Goal: Information Seeking & Learning: Learn about a topic

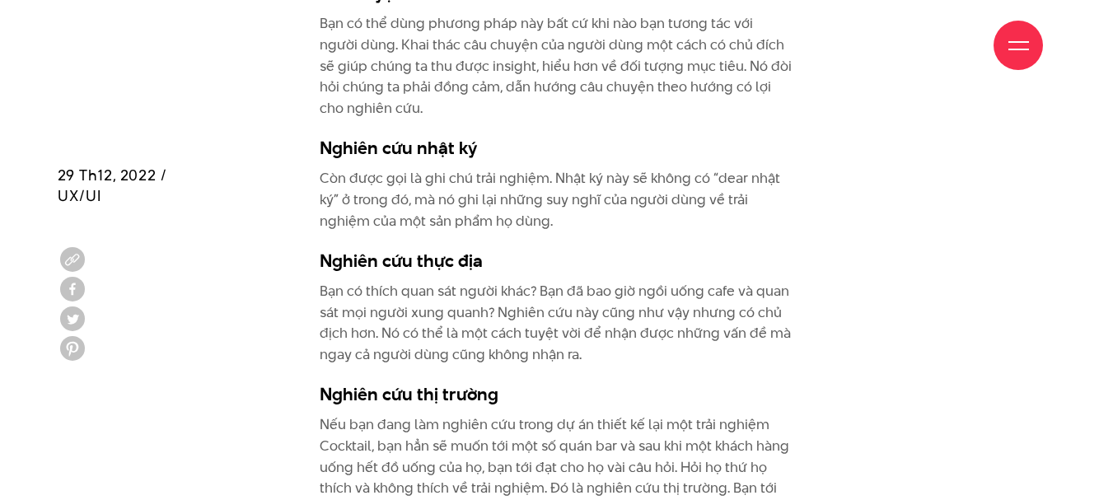
scroll to position [4201, 0]
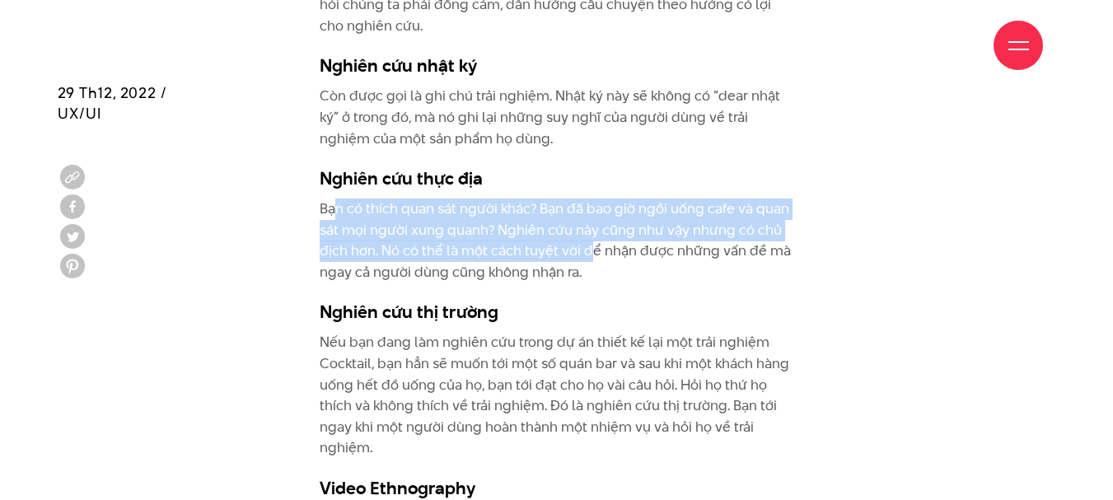
drag, startPoint x: 335, startPoint y: 189, endPoint x: 586, endPoint y: 235, distance: 254.6
click at [586, 234] on p "Bạn có thích quan sát người khác? Bạn đã bao giờ ngồi uống cafe và quan sát mọi…" at bounding box center [557, 241] width 474 height 84
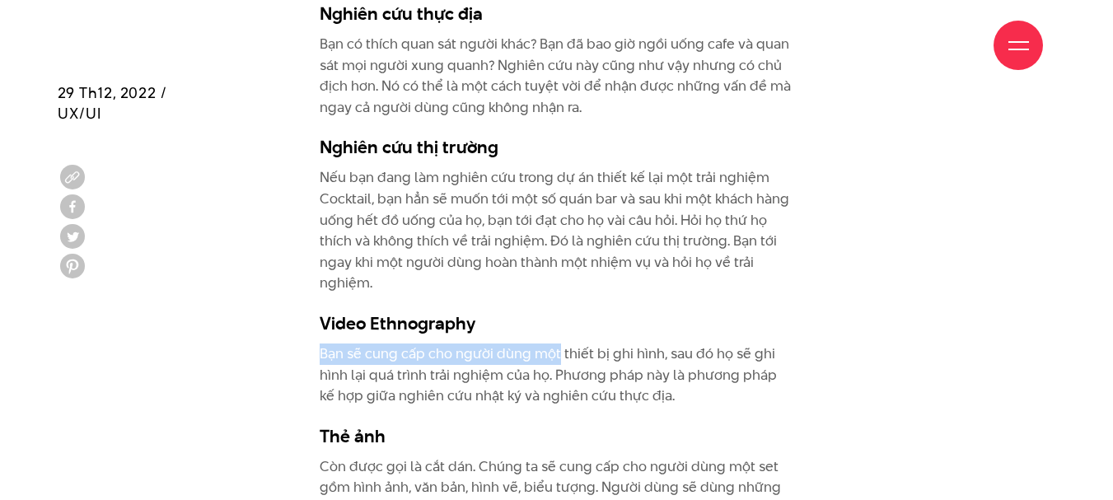
drag, startPoint x: 314, startPoint y: 325, endPoint x: 556, endPoint y: 339, distance: 242.5
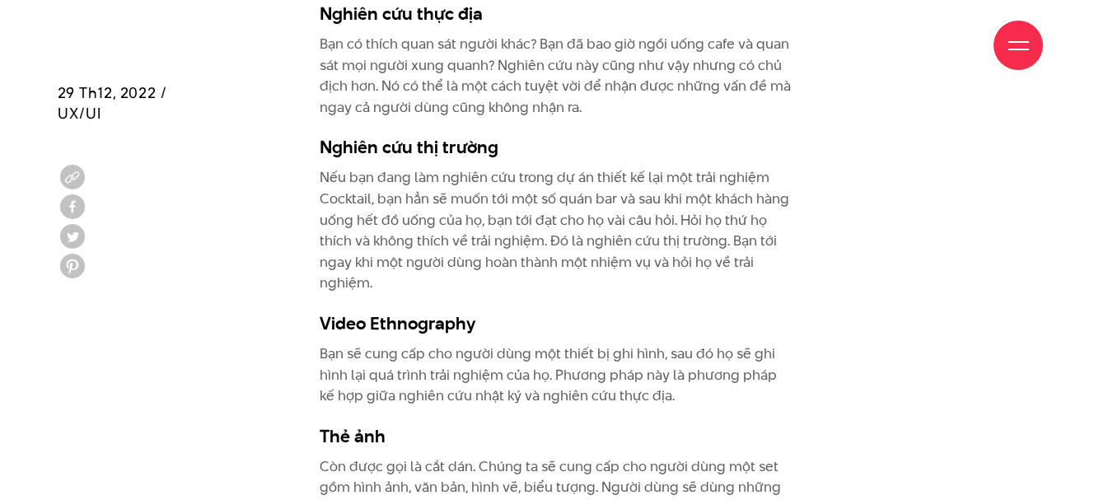
click at [548, 311] on h3 "Video Ethnography" at bounding box center [557, 323] width 474 height 25
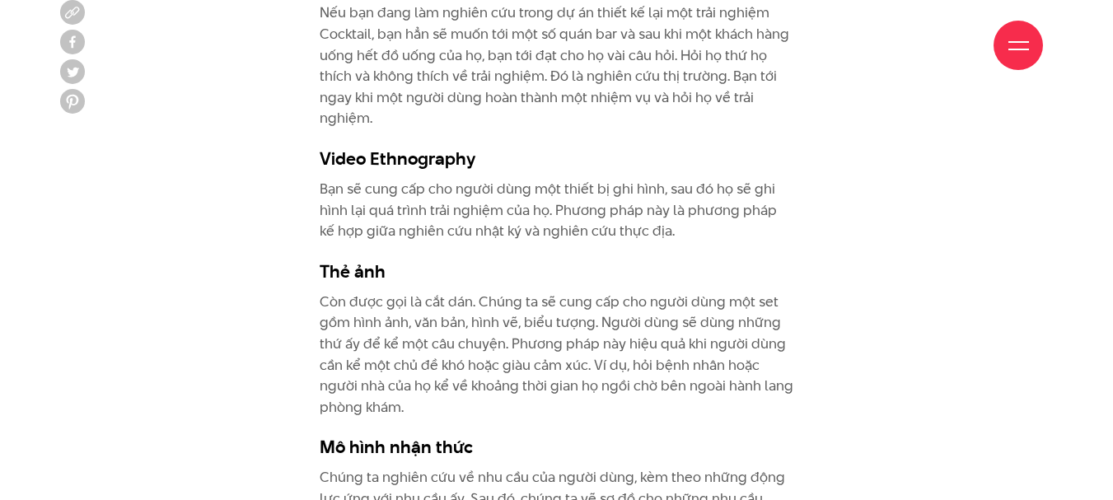
scroll to position [4613, 0]
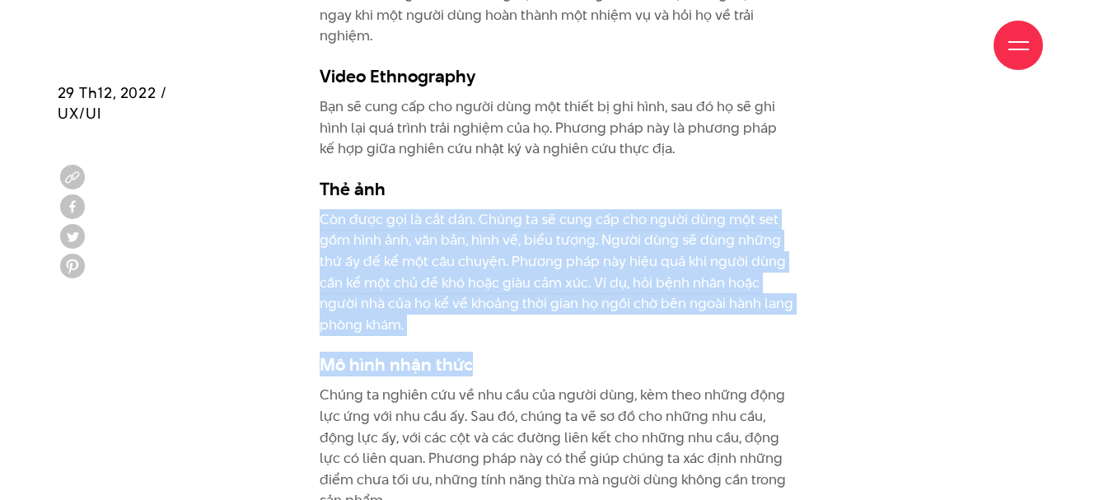
drag, startPoint x: 309, startPoint y: 197, endPoint x: 582, endPoint y: 311, distance: 296.2
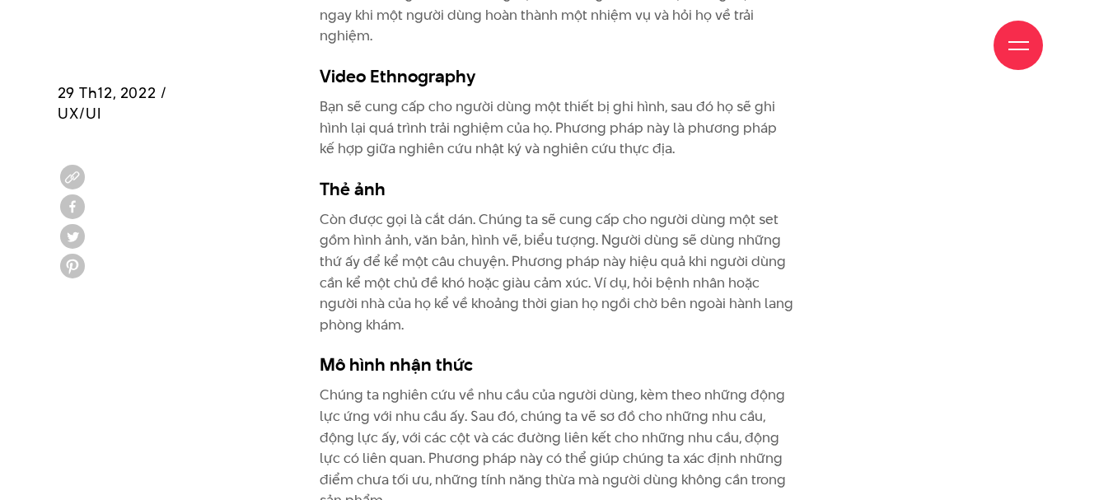
click at [522, 176] on h3 "Thẻ ảnh" at bounding box center [557, 188] width 474 height 25
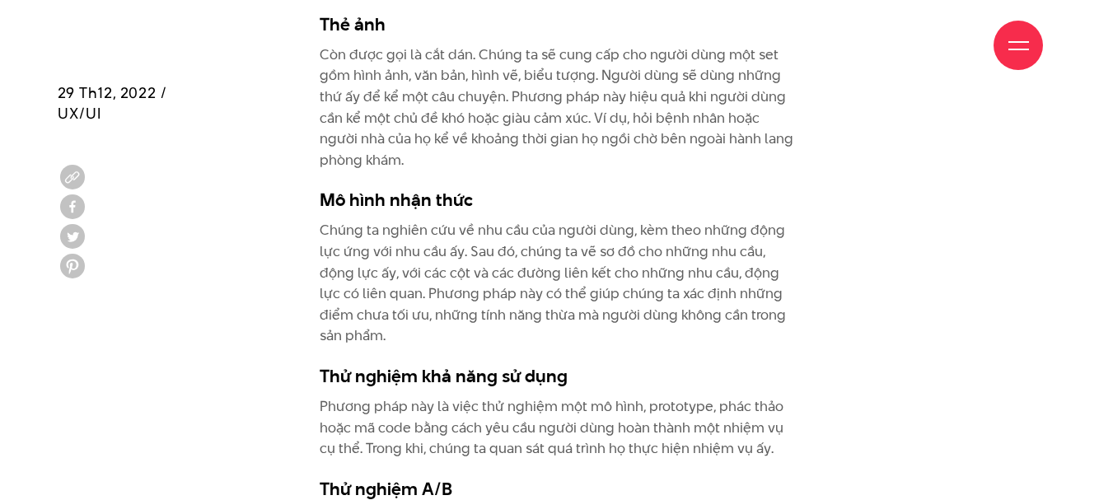
scroll to position [4860, 0]
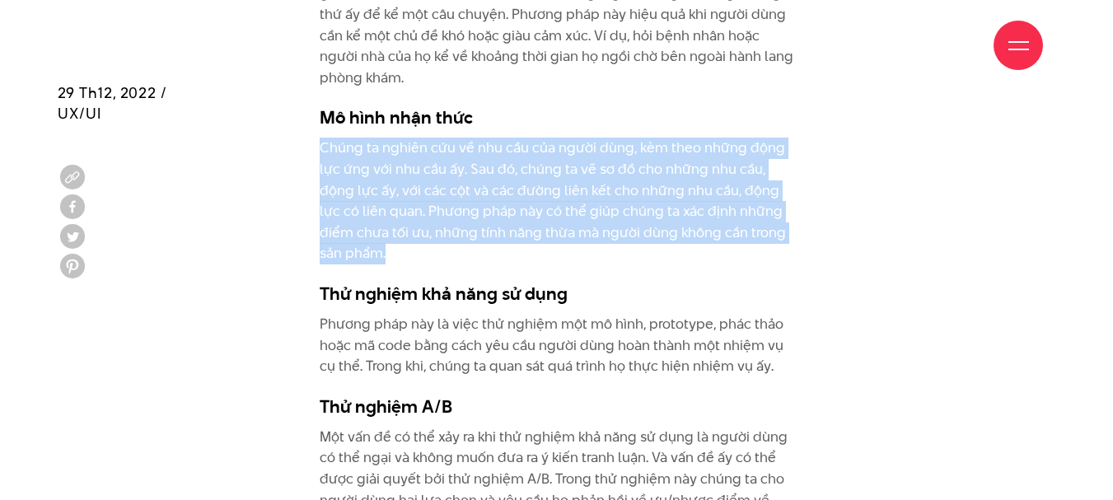
drag, startPoint x: 320, startPoint y: 131, endPoint x: 432, endPoint y: 240, distance: 155.5
click at [432, 240] on p "Chúng ta nghiên cứu về nhu cầu của người dùng, kèm theo những động lực ứng với …" at bounding box center [557, 201] width 474 height 127
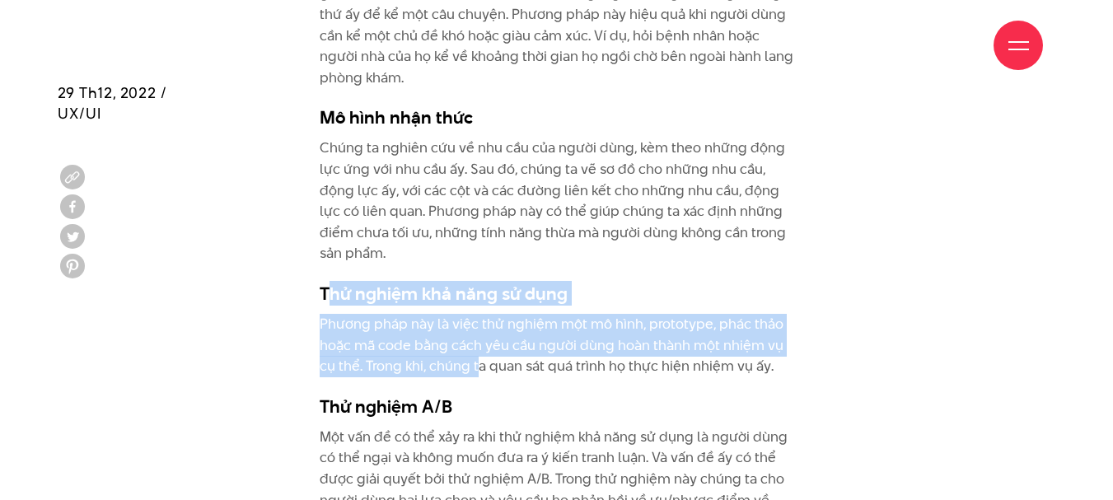
drag, startPoint x: 329, startPoint y: 268, endPoint x: 477, endPoint y: 349, distance: 169.2
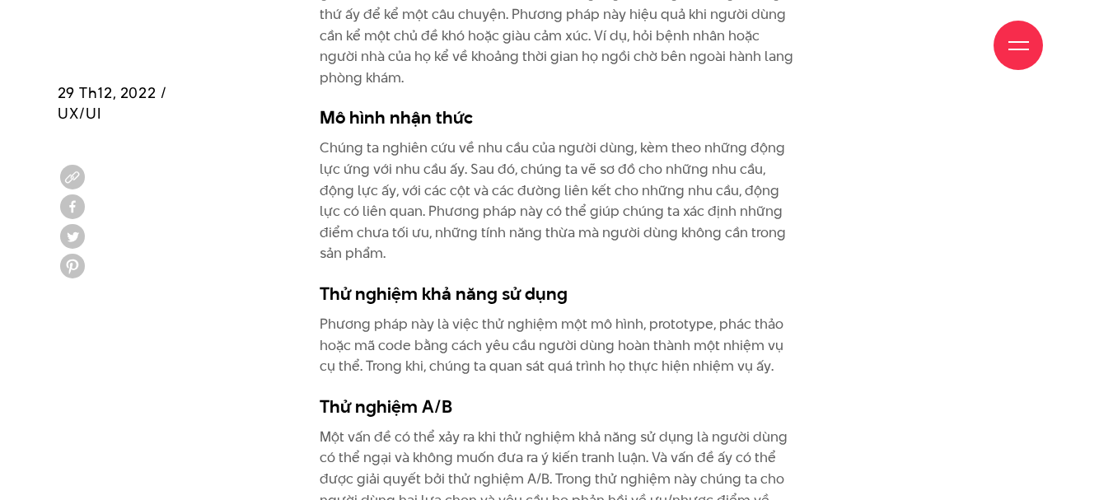
click at [470, 215] on p "Chúng ta nghiên cứu về nhu cầu của người dùng, kèm theo những động lực ứng với …" at bounding box center [557, 201] width 474 height 127
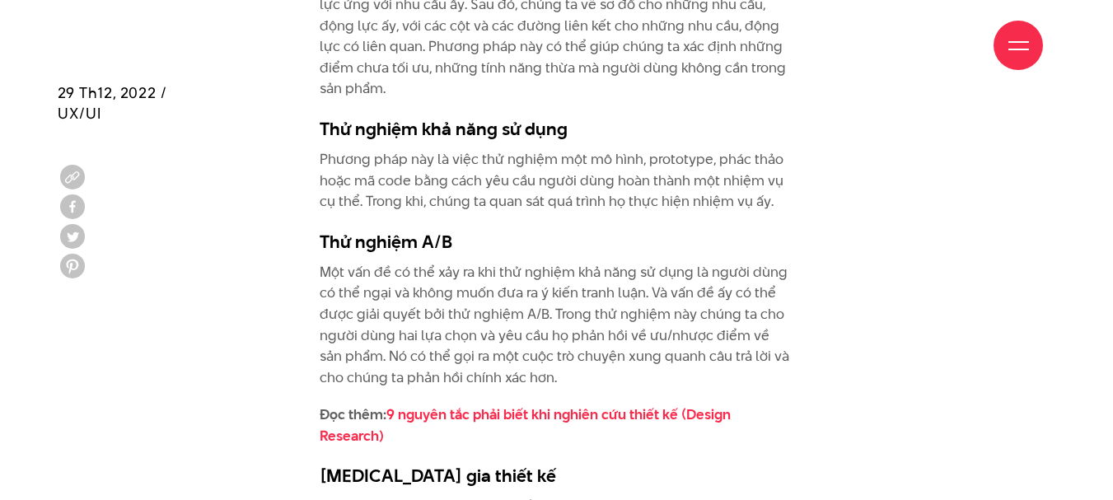
drag, startPoint x: 324, startPoint y: 251, endPoint x: 562, endPoint y: 348, distance: 257.1
click at [562, 348] on p "Một vấn đề có thể xảy ra khi thử nghiệm khả năng sử dụng là người dùng có thể n…" at bounding box center [557, 325] width 474 height 127
click at [549, 171] on p "Phương pháp này là việc thử nghiệm một mô hình, prototype, phác thảo hoặc mã co…" at bounding box center [557, 180] width 474 height 63
drag, startPoint x: 311, startPoint y: 245, endPoint x: 616, endPoint y: 356, distance: 324.4
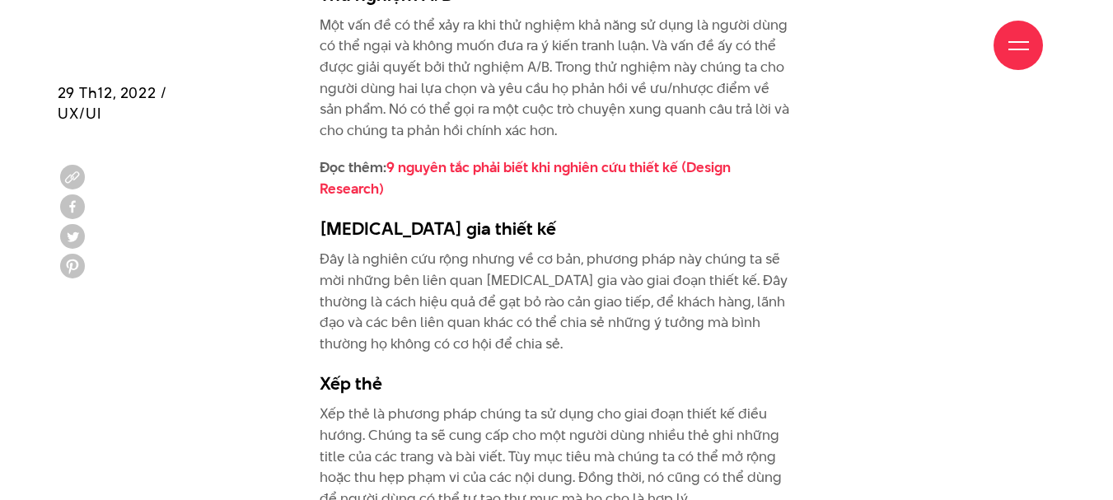
click at [591, 249] on p "Đây là nghiên cứu rộng nhưng về cơ bản, phương pháp này chúng ta sẽ mời những b…" at bounding box center [557, 301] width 474 height 105
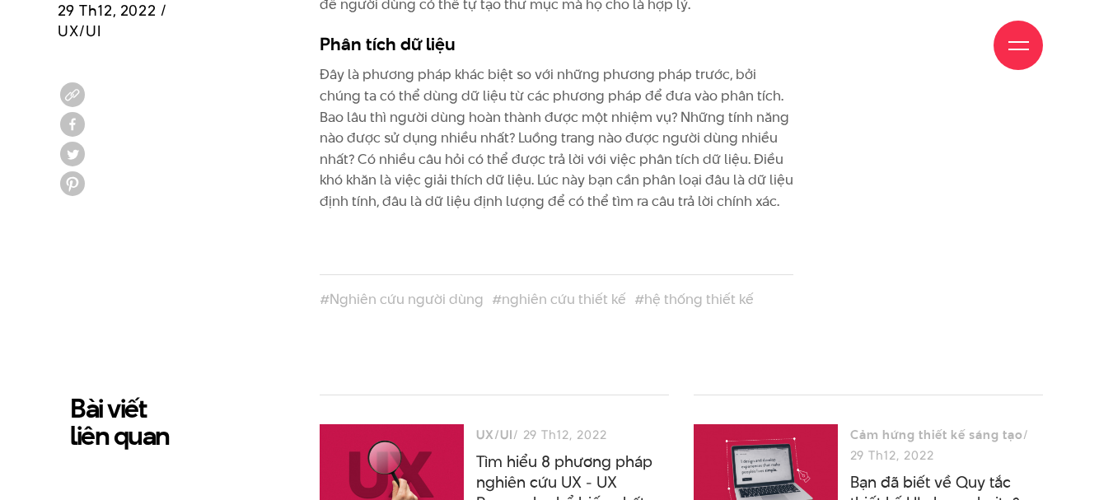
scroll to position [5931, 0]
